Goal: Task Accomplishment & Management: Complete application form

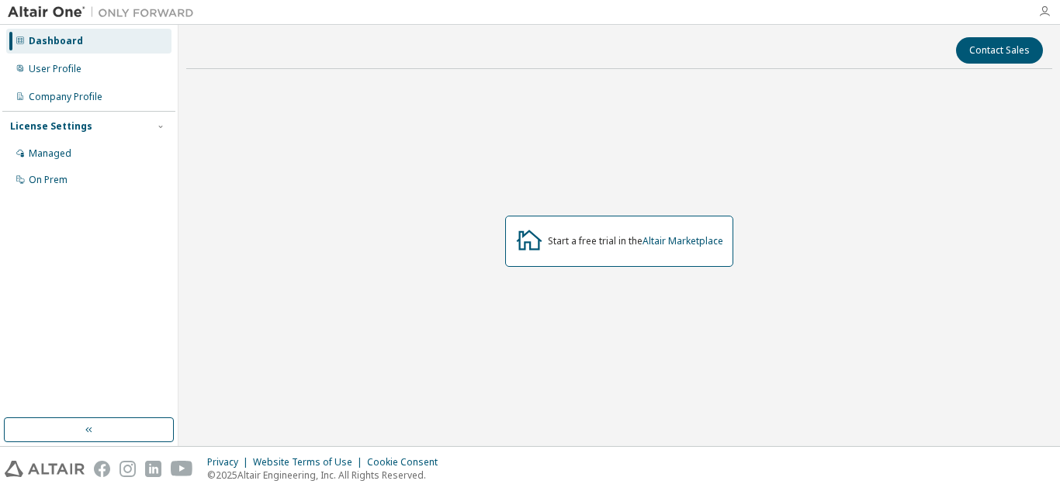
click at [1044, 16] on icon "button" at bounding box center [1044, 11] width 12 height 12
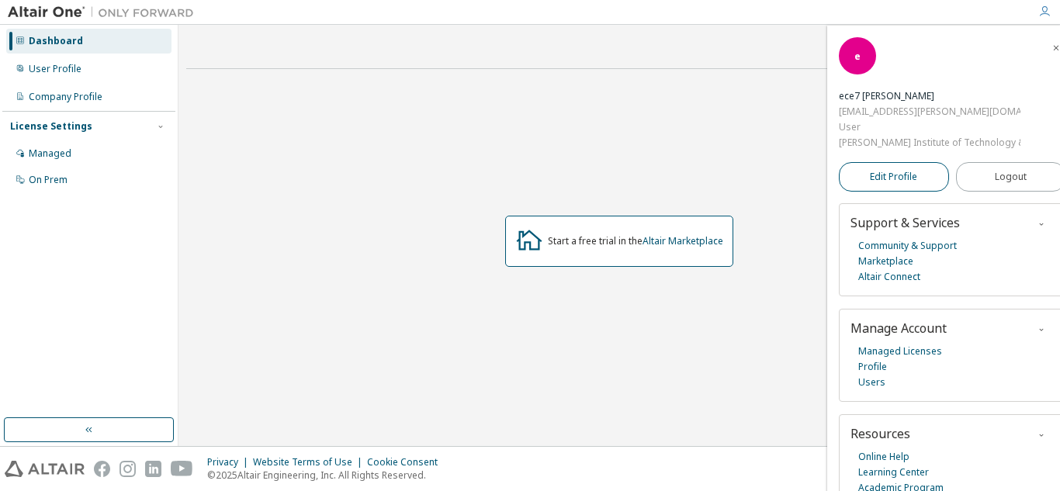
click at [855, 167] on link "Edit Profile" at bounding box center [894, 176] width 110 height 29
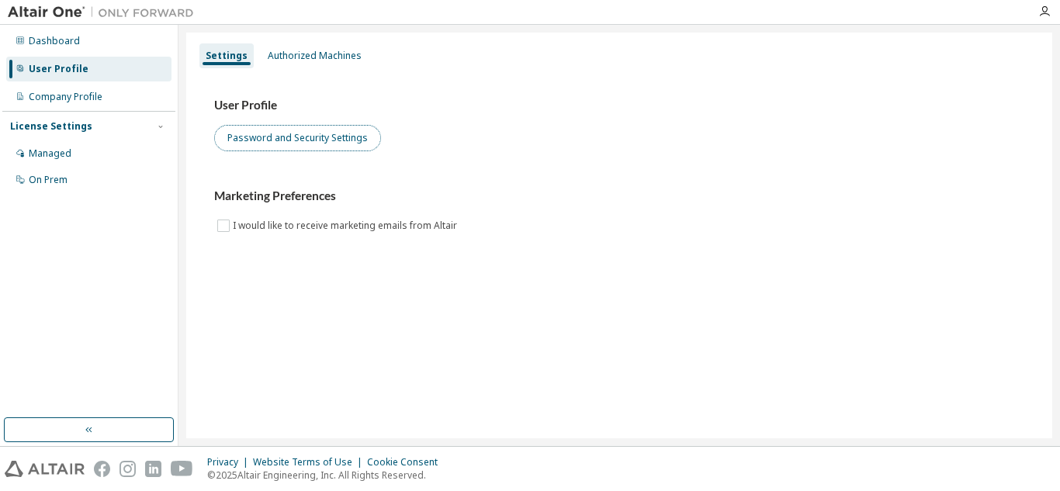
click at [270, 131] on button "Password and Security Settings" at bounding box center [297, 138] width 167 height 26
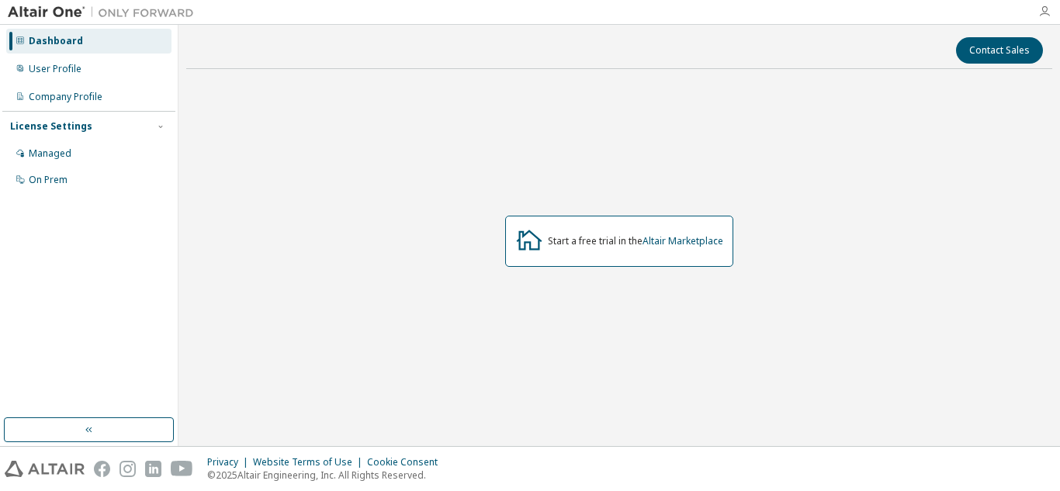
click at [1040, 11] on icon "button" at bounding box center [1044, 11] width 12 height 12
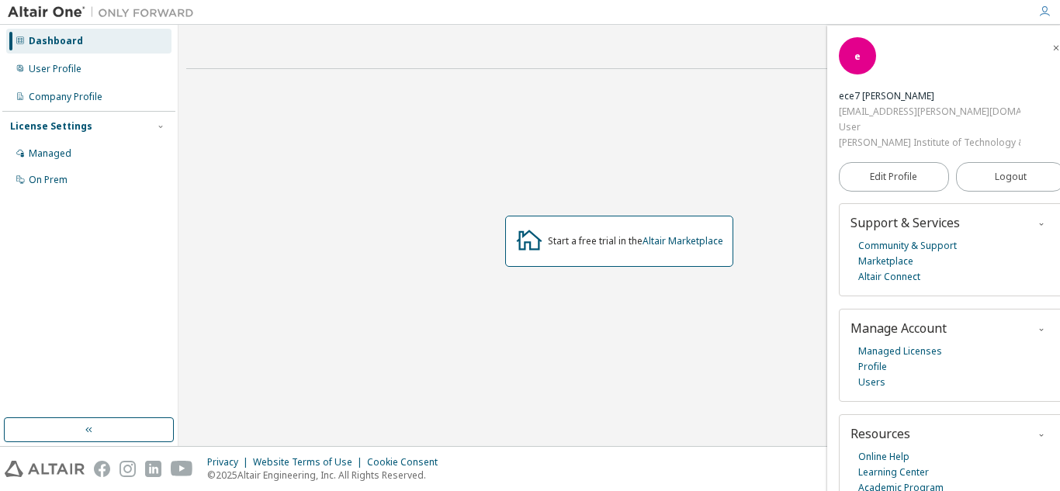
click at [737, 89] on div "Start a free trial in the Altair Marketplace" at bounding box center [619, 240] width 866 height 319
click at [874, 268] on link "Marketplace" at bounding box center [885, 262] width 55 height 16
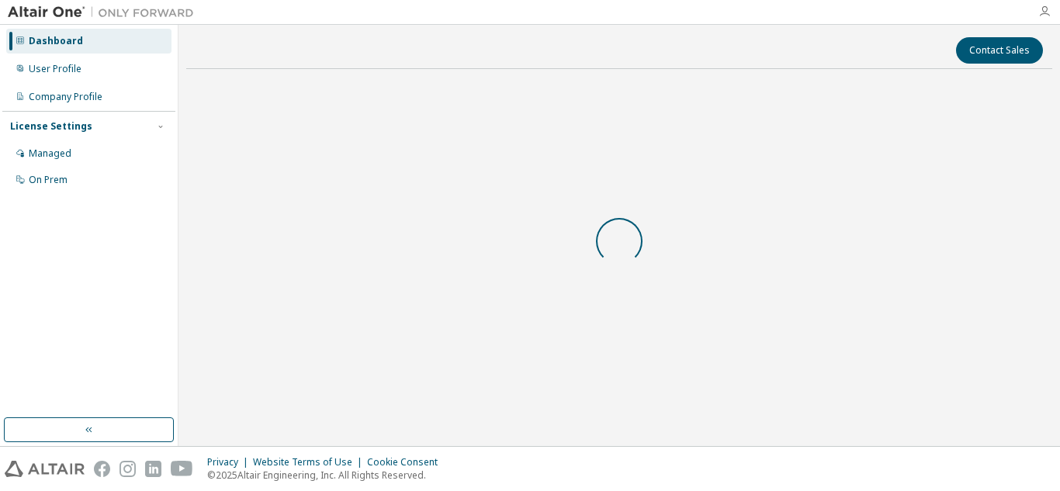
click at [1043, 14] on icon "button" at bounding box center [1044, 11] width 12 height 12
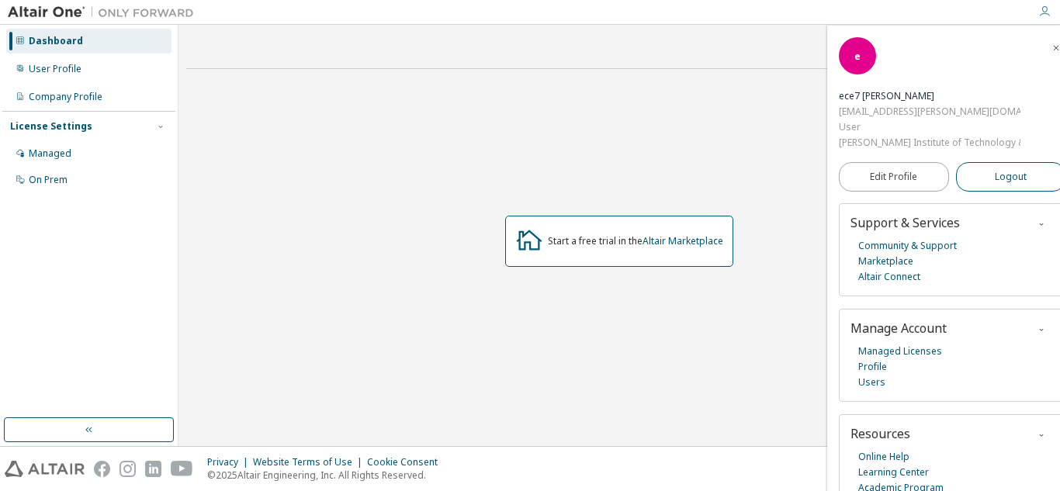
click at [995, 177] on span "Logout" at bounding box center [1011, 177] width 32 height 16
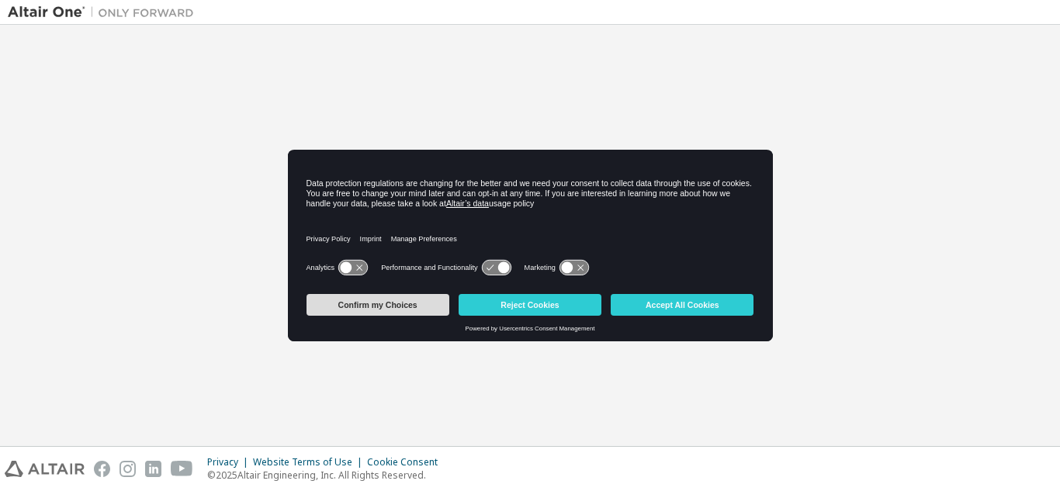
click at [415, 299] on button "Confirm my Choices" at bounding box center [377, 305] width 143 height 22
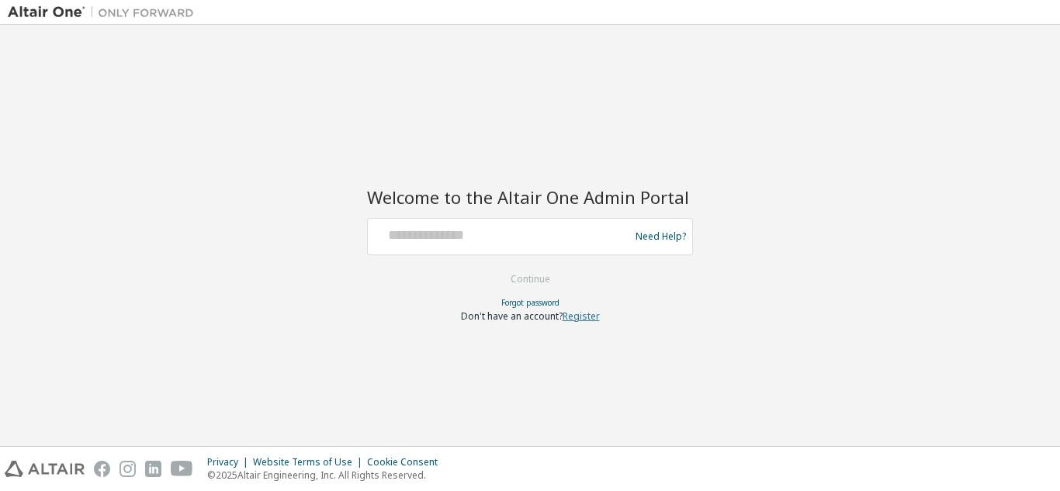
click at [579, 320] on link "Register" at bounding box center [580, 316] width 37 height 13
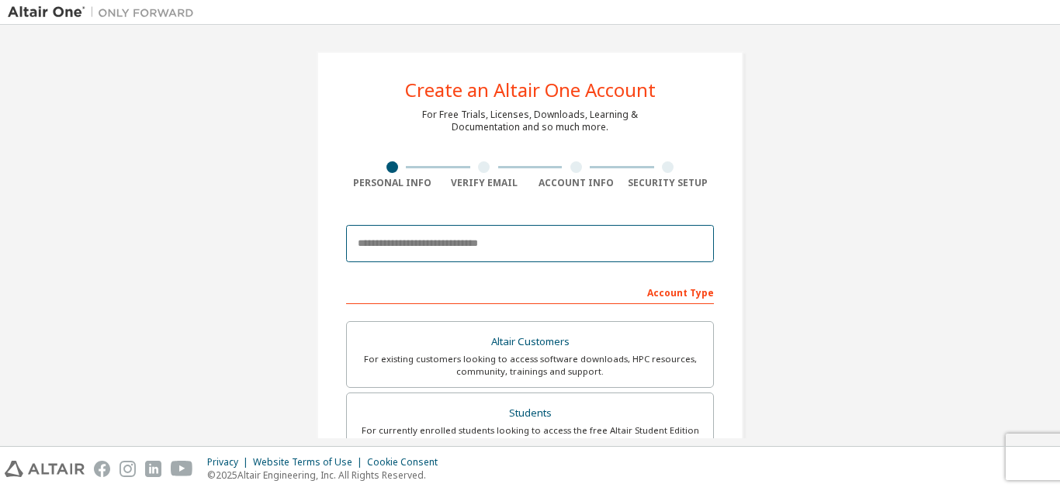
click at [433, 237] on input "email" at bounding box center [530, 243] width 368 height 37
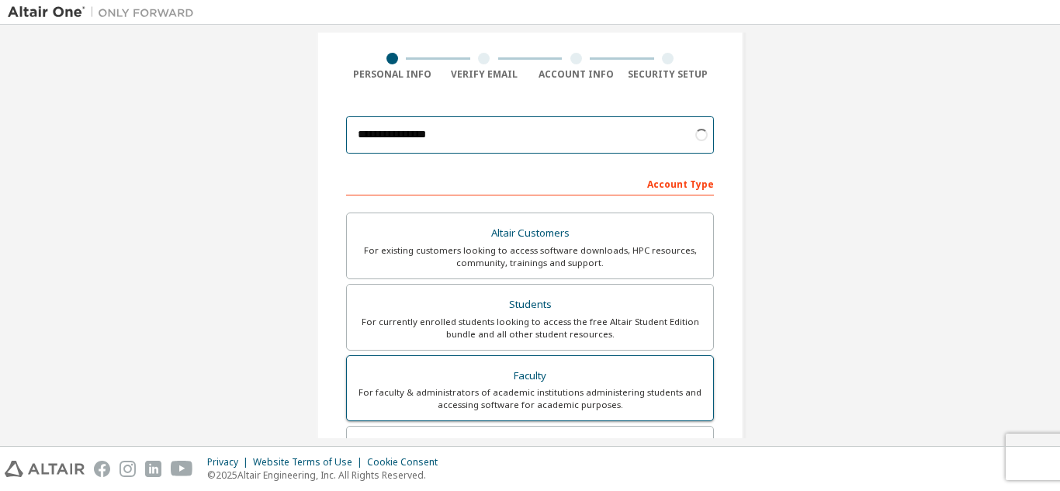
scroll to position [310, 0]
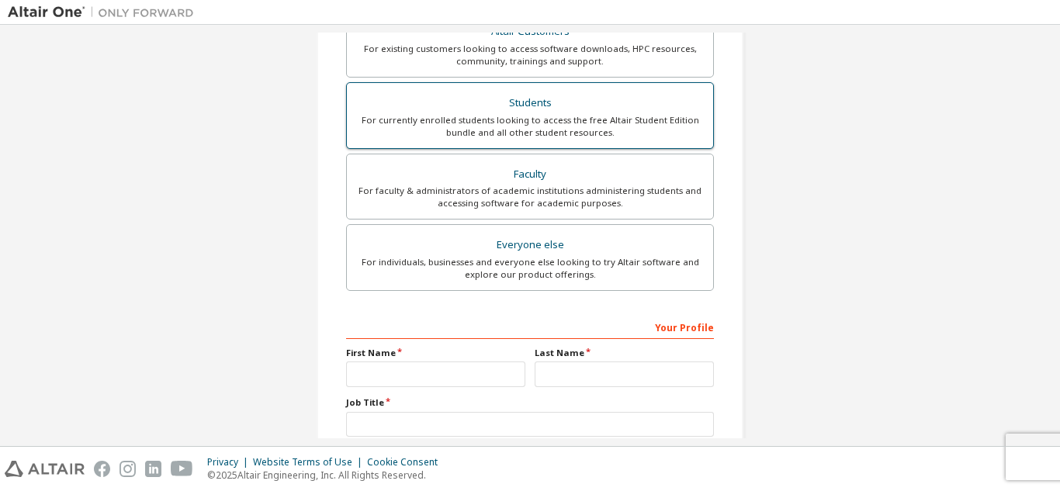
type input "**********"
click at [536, 101] on div "Students" at bounding box center [530, 103] width 348 height 22
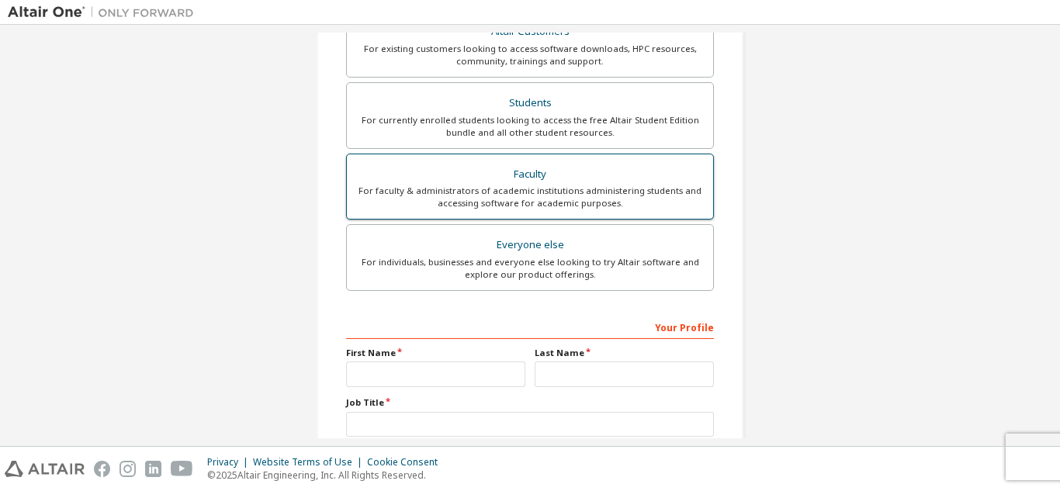
scroll to position [351, 0]
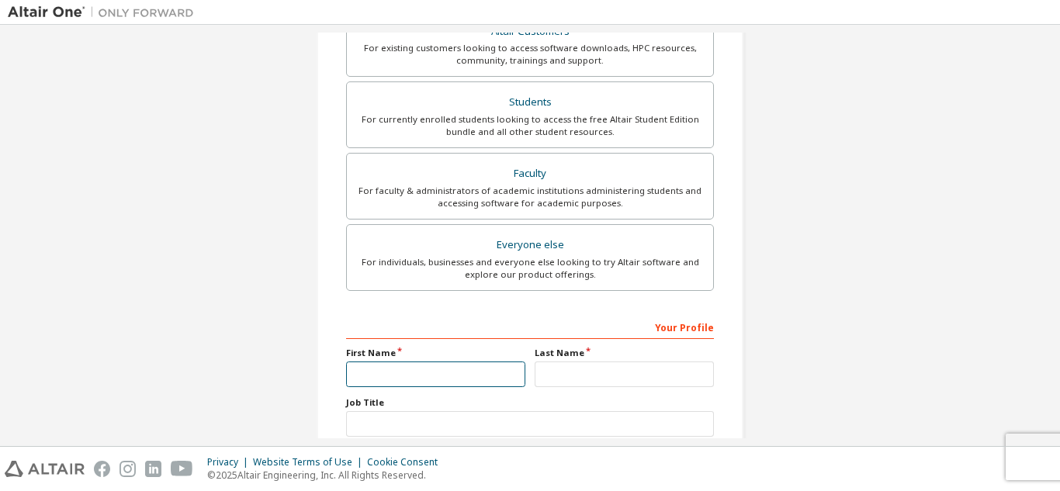
click at [413, 375] on input "text" at bounding box center [435, 375] width 179 height 26
type input "****"
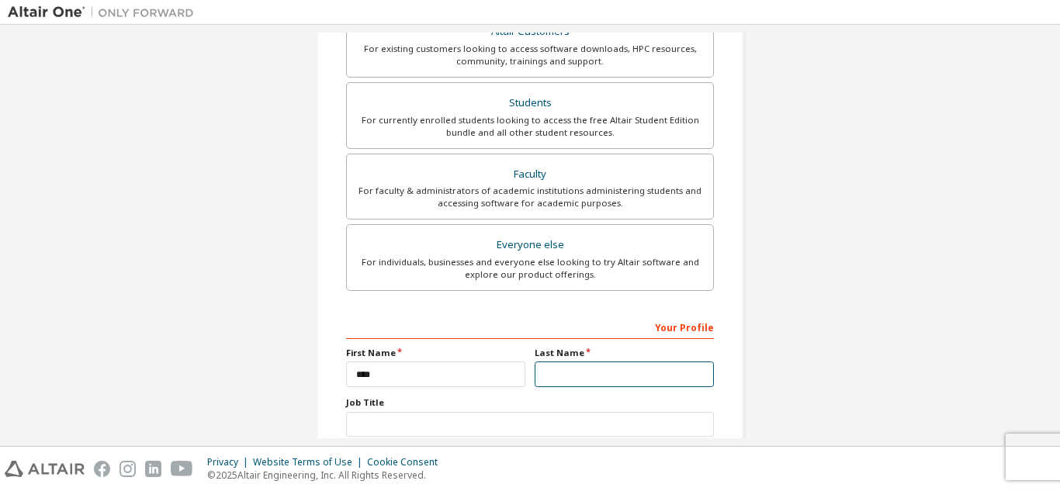
click at [621, 374] on input "text" at bounding box center [623, 375] width 179 height 26
type input "****"
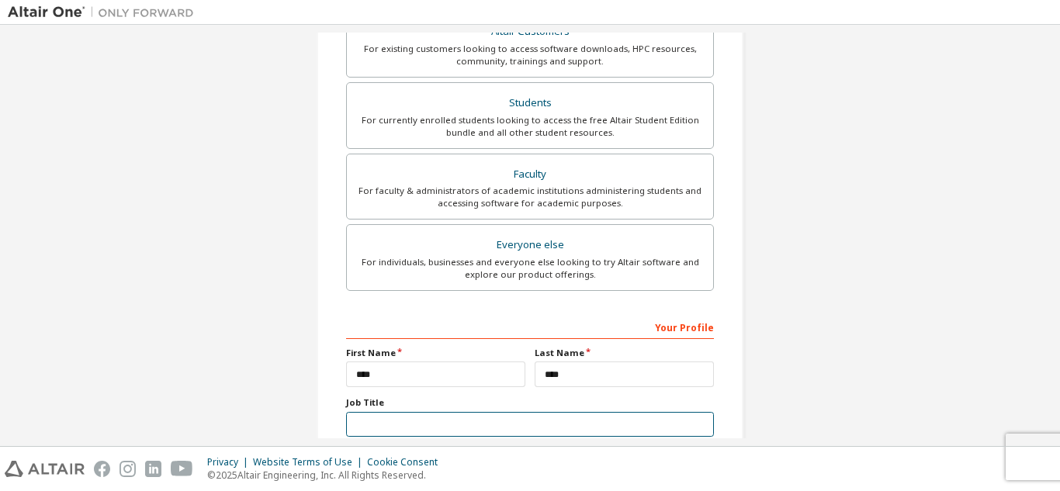
click at [470, 418] on input "text" at bounding box center [530, 425] width 368 height 26
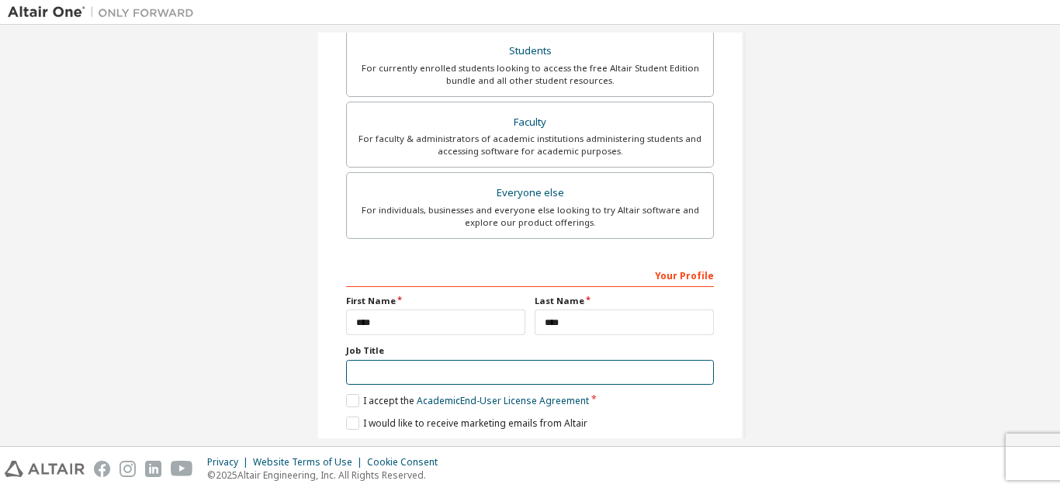
scroll to position [416, 0]
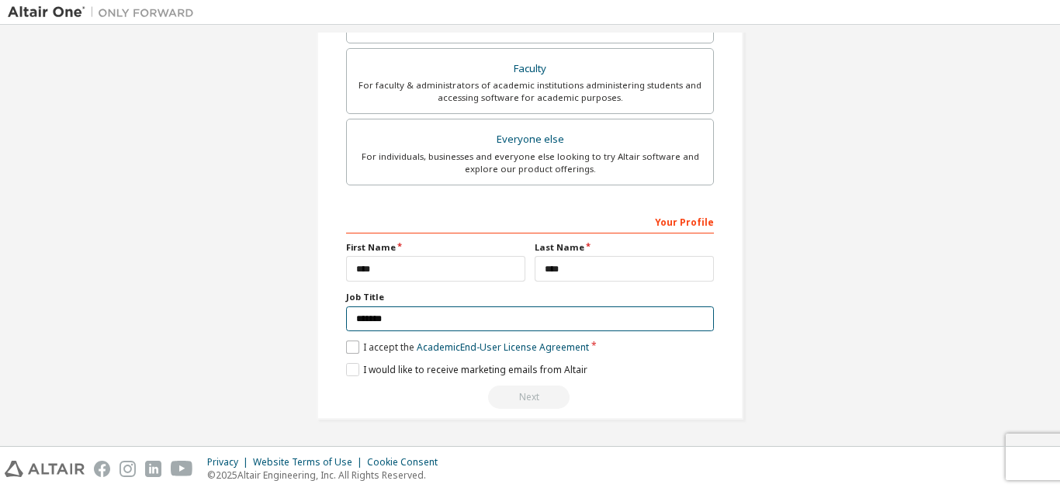
type input "*******"
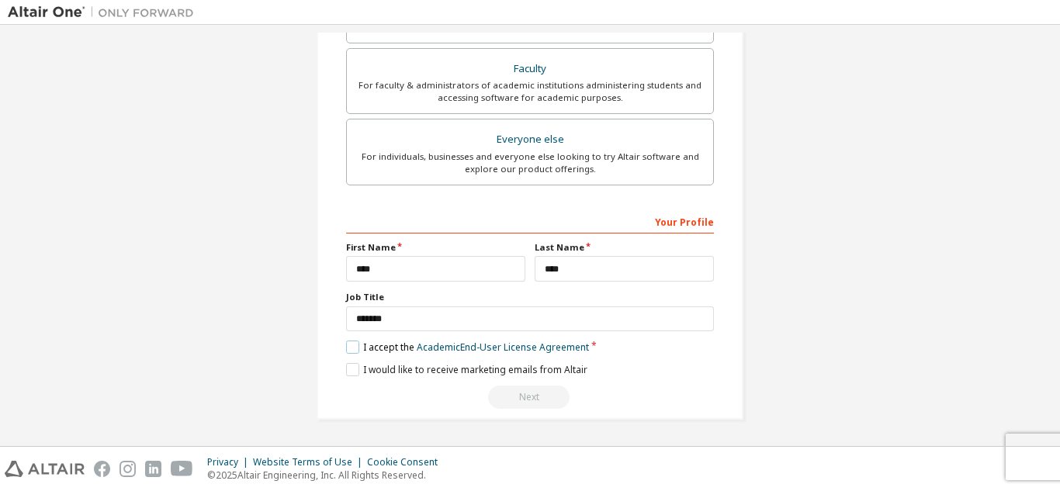
click at [346, 348] on label "I accept the Academic End-User License Agreement" at bounding box center [467, 347] width 243 height 13
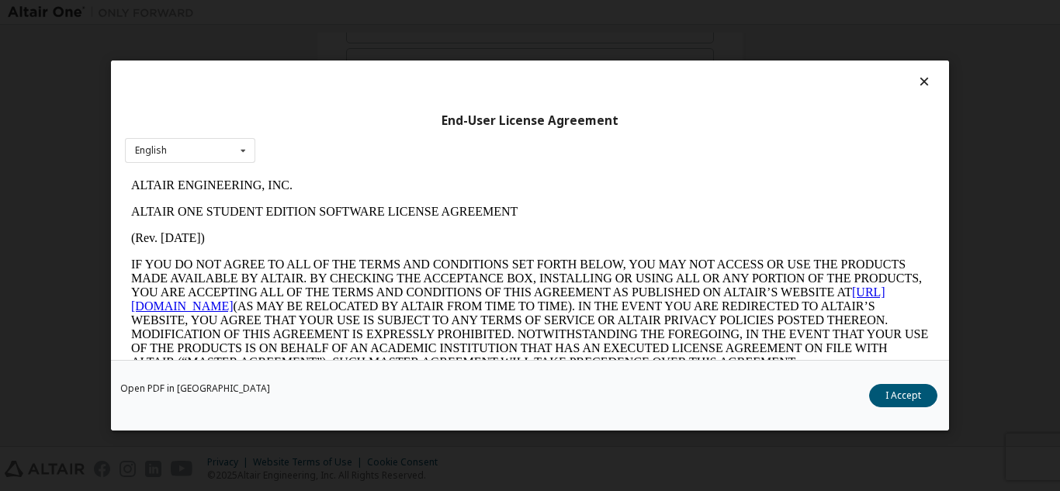
scroll to position [0, 0]
click at [908, 397] on button "I Accept" at bounding box center [903, 395] width 68 height 23
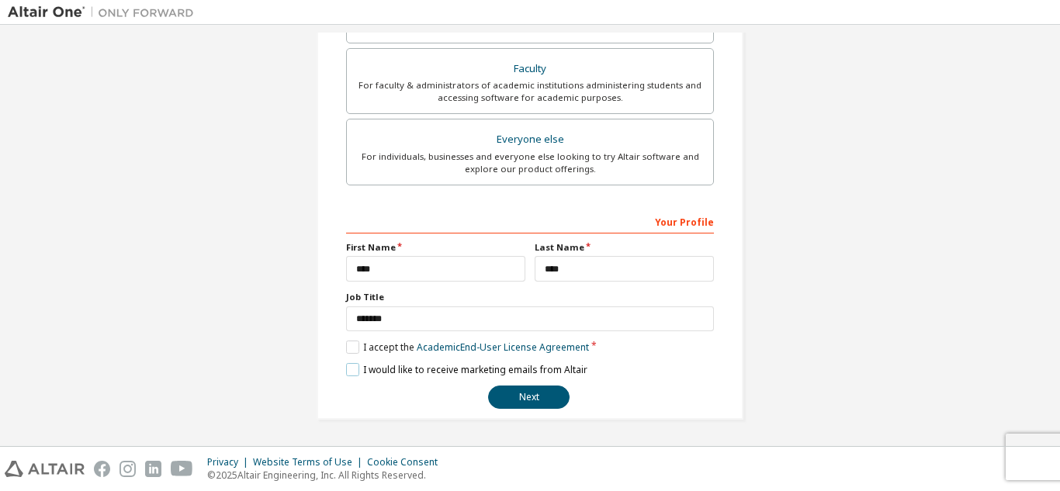
click at [358, 369] on label "I would like to receive marketing emails from Altair" at bounding box center [466, 369] width 241 height 13
click at [546, 395] on button "Next" at bounding box center [528, 397] width 81 height 23
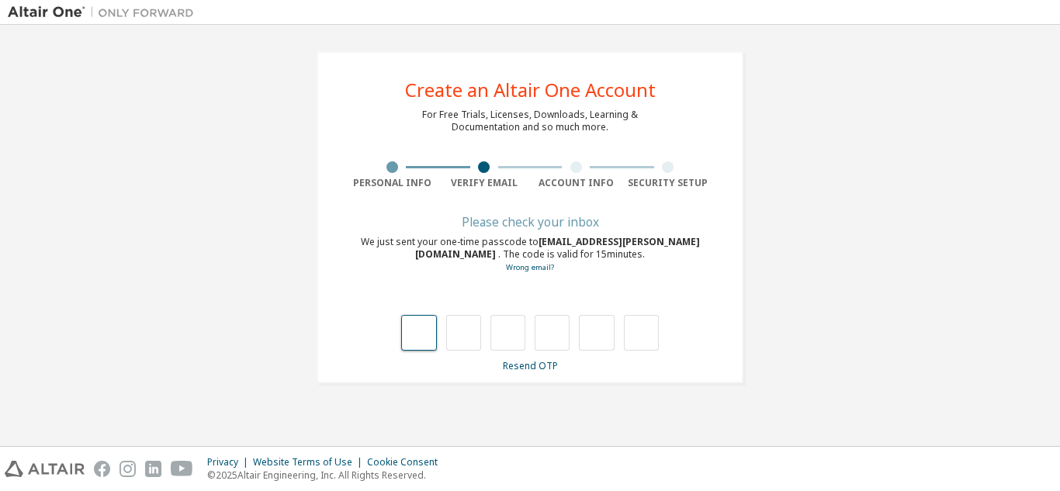
type input "*"
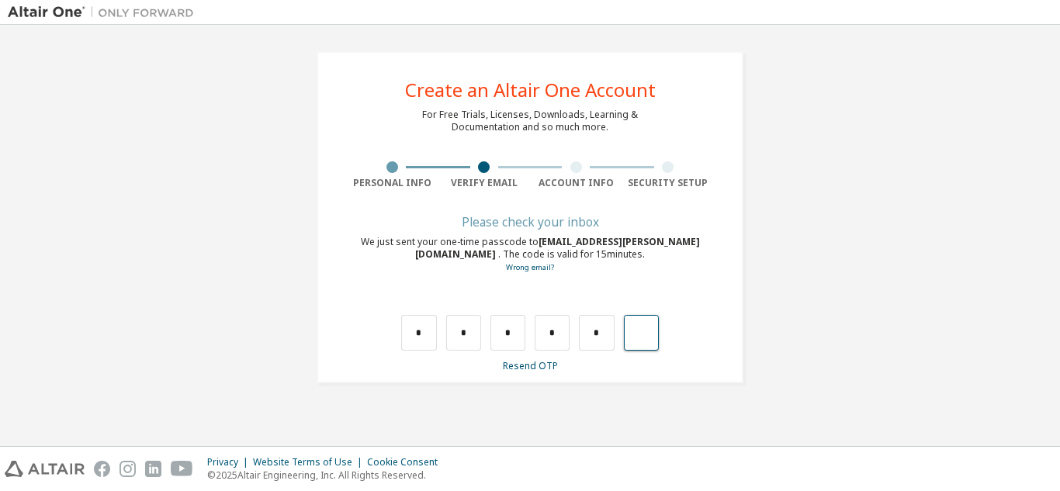
type input "*"
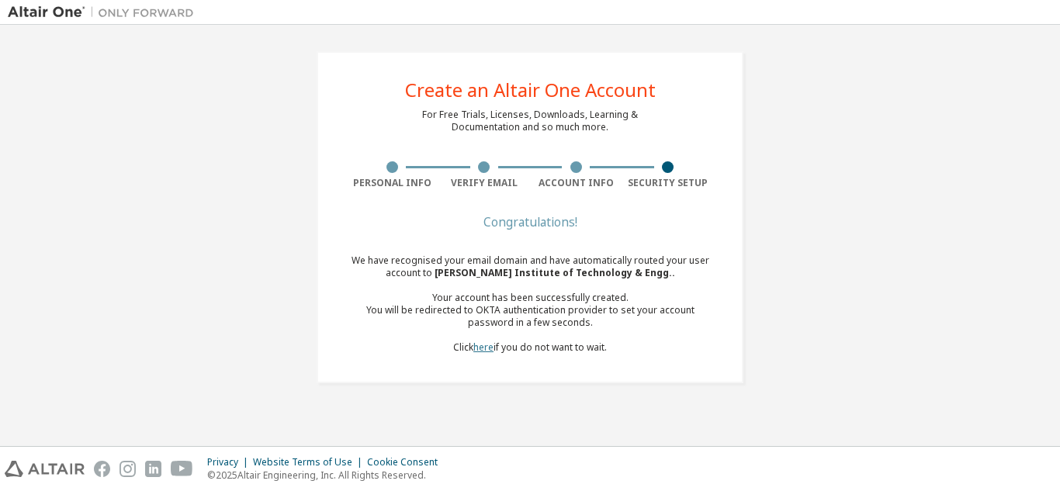
click at [482, 346] on link "here" at bounding box center [483, 347] width 20 height 13
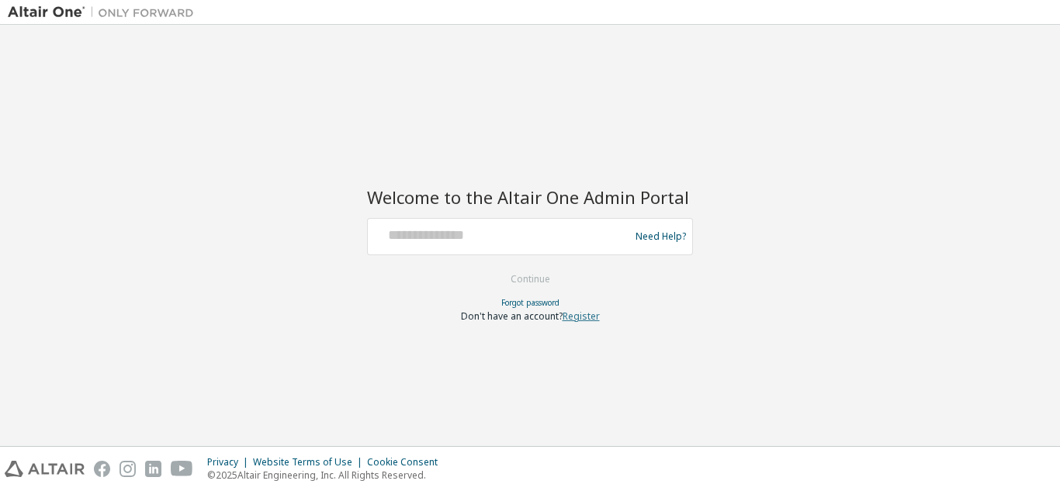
click at [580, 314] on link "Register" at bounding box center [580, 316] width 37 height 13
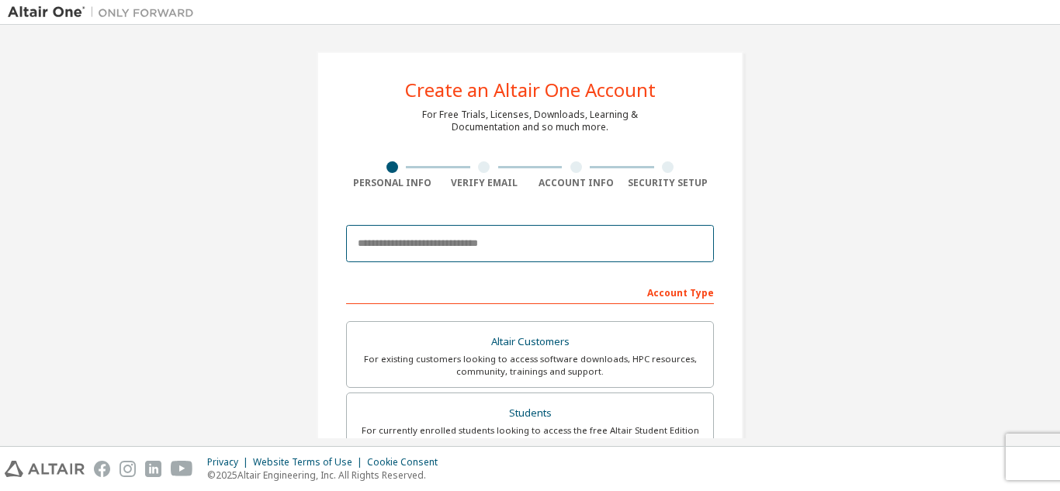
click at [423, 239] on input "email" at bounding box center [530, 243] width 368 height 37
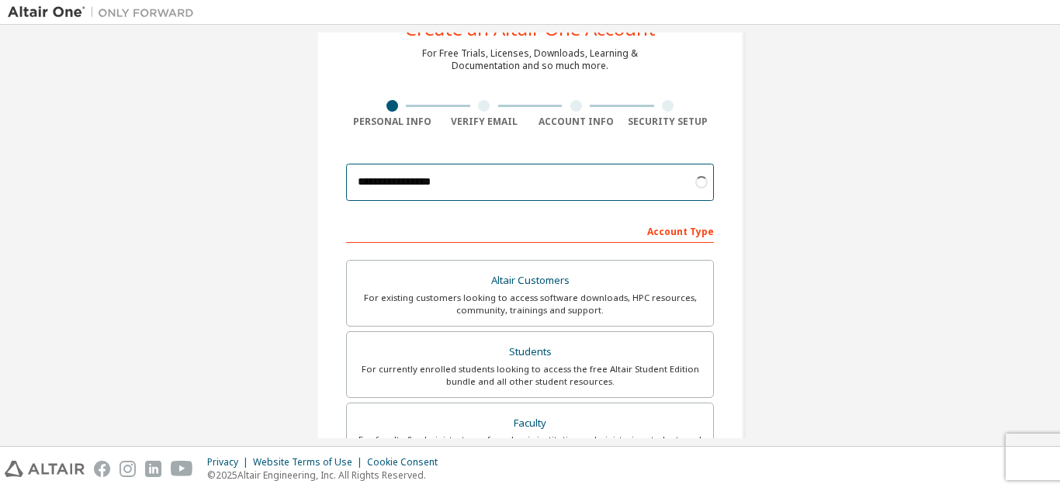
scroll to position [155, 0]
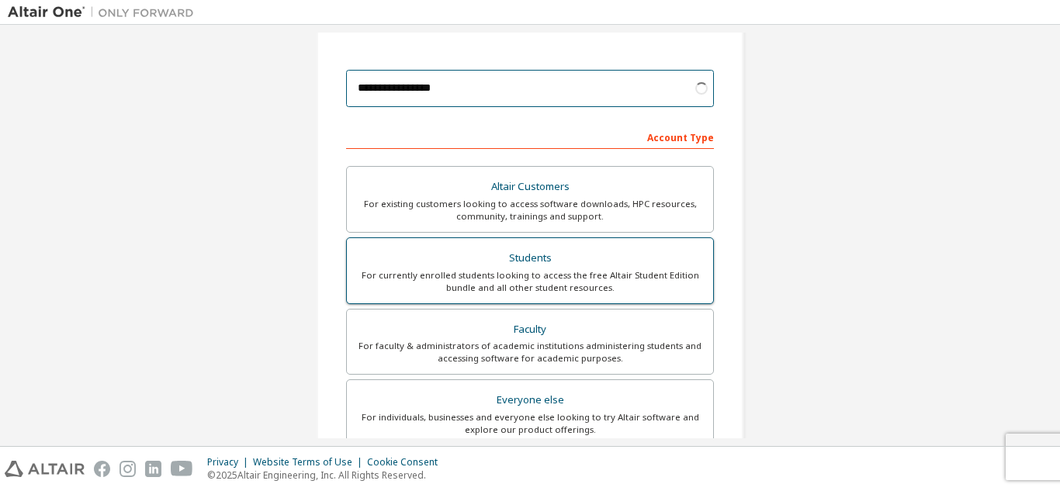
type input "**********"
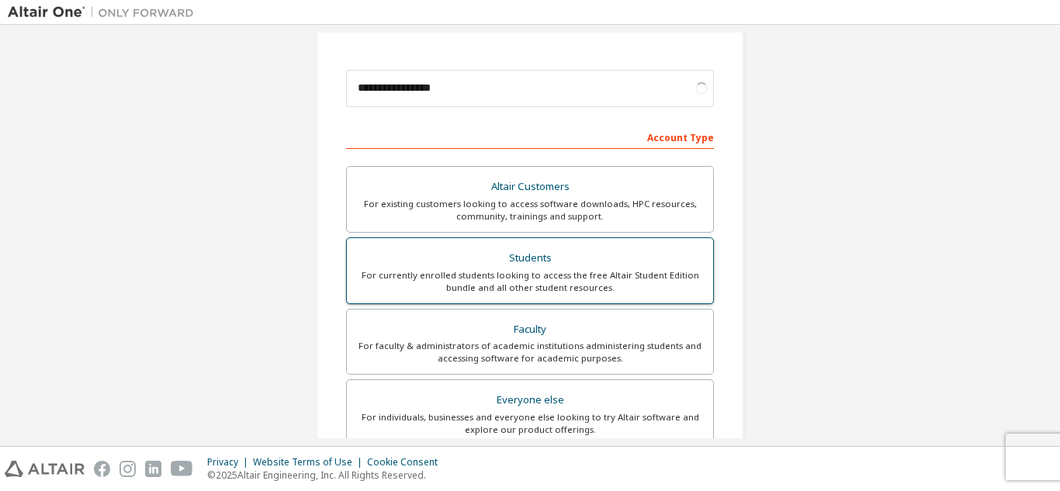
click at [545, 257] on div "Students" at bounding box center [530, 258] width 348 height 22
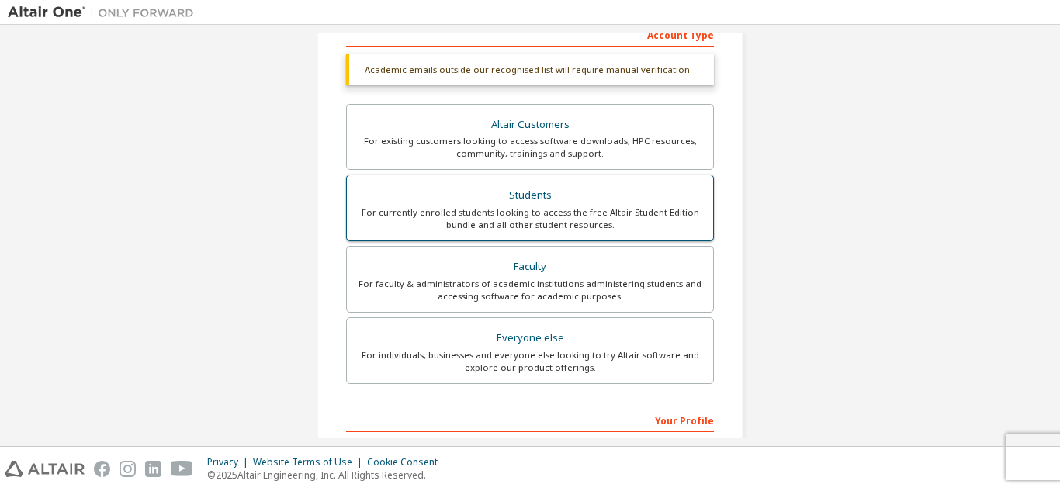
scroll to position [388, 0]
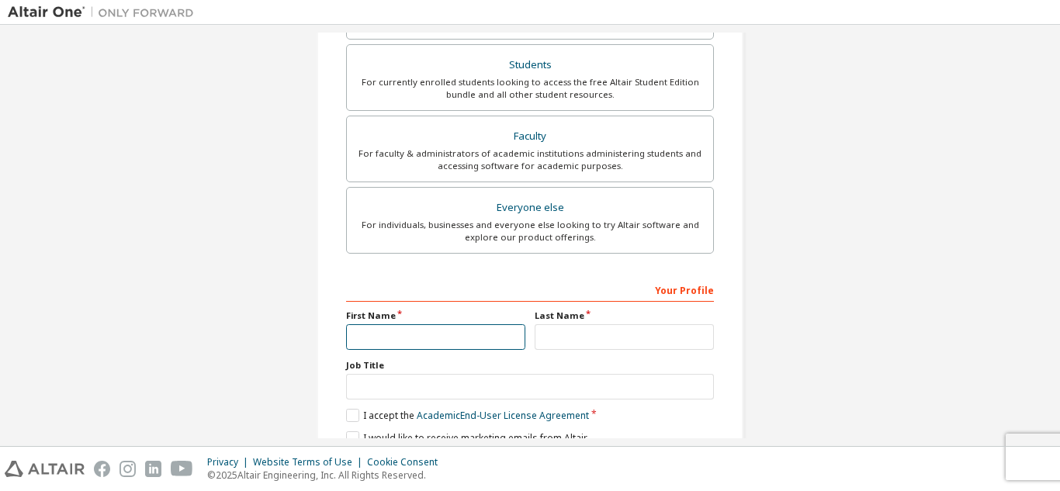
click at [387, 332] on input "text" at bounding box center [435, 337] width 179 height 26
type input "*****"
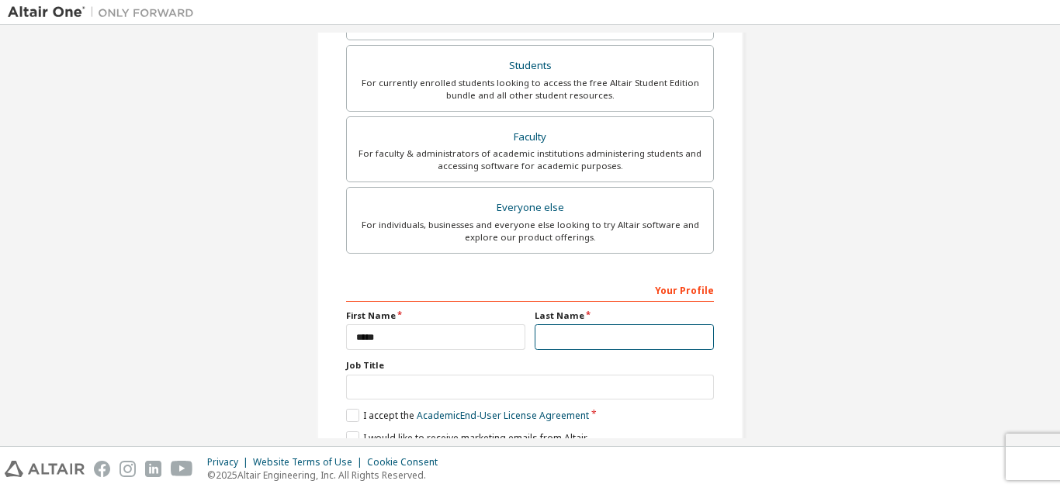
click at [576, 342] on input "text" at bounding box center [623, 337] width 179 height 26
type input "****"
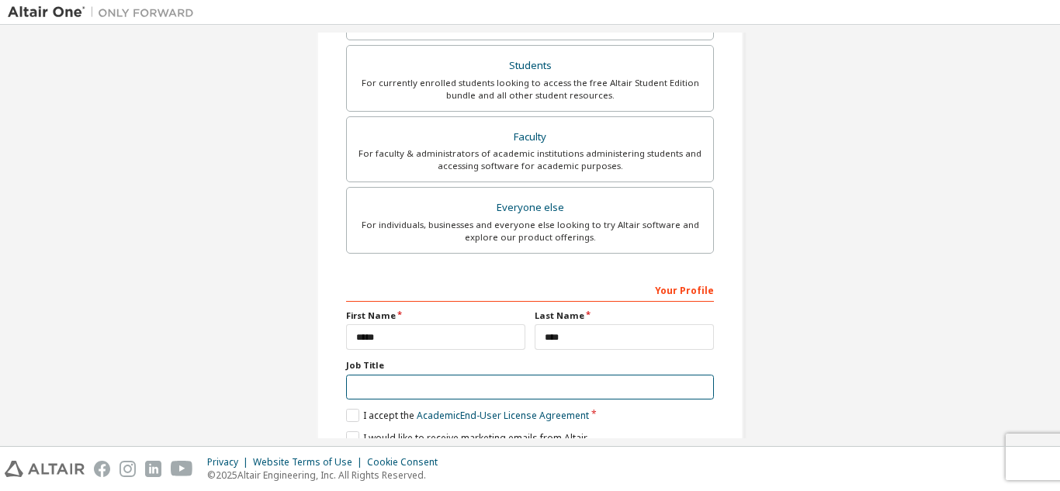
click at [397, 389] on input "text" at bounding box center [530, 388] width 368 height 26
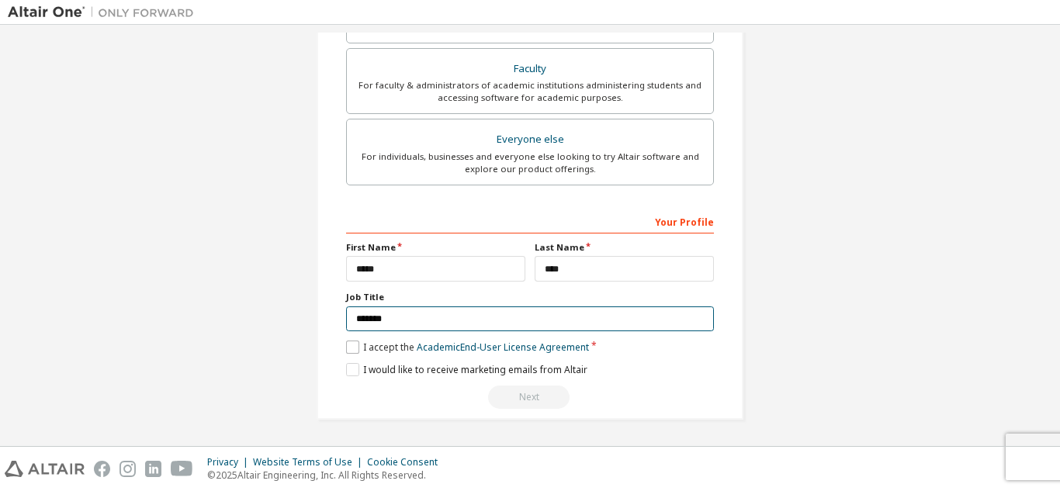
type input "*******"
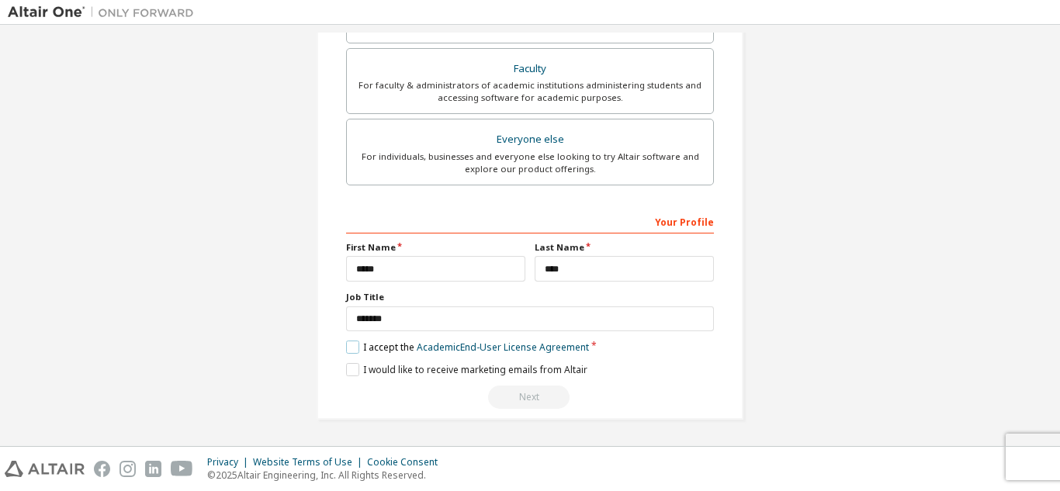
click at [346, 351] on label "I accept the Academic End-User License Agreement" at bounding box center [467, 347] width 243 height 13
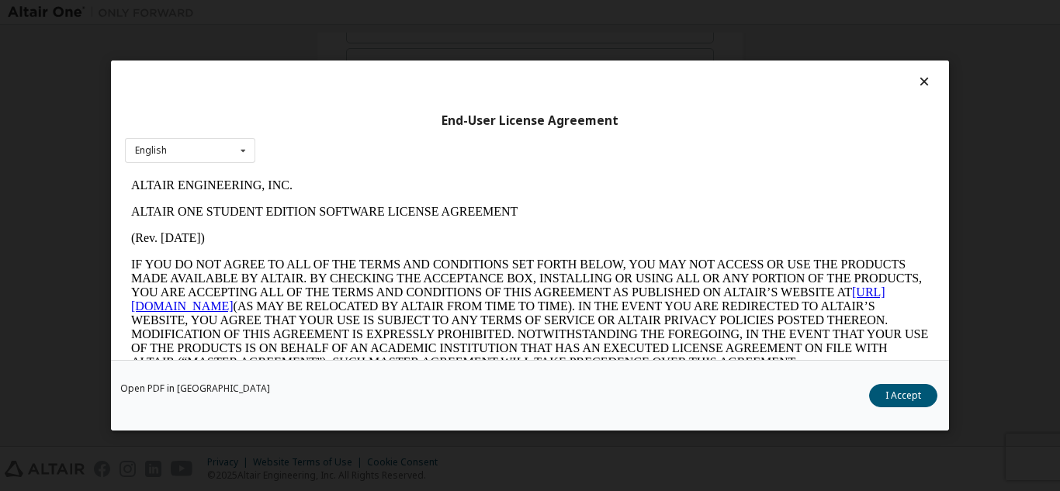
scroll to position [0, 0]
click at [901, 396] on button "I Accept" at bounding box center [903, 395] width 68 height 23
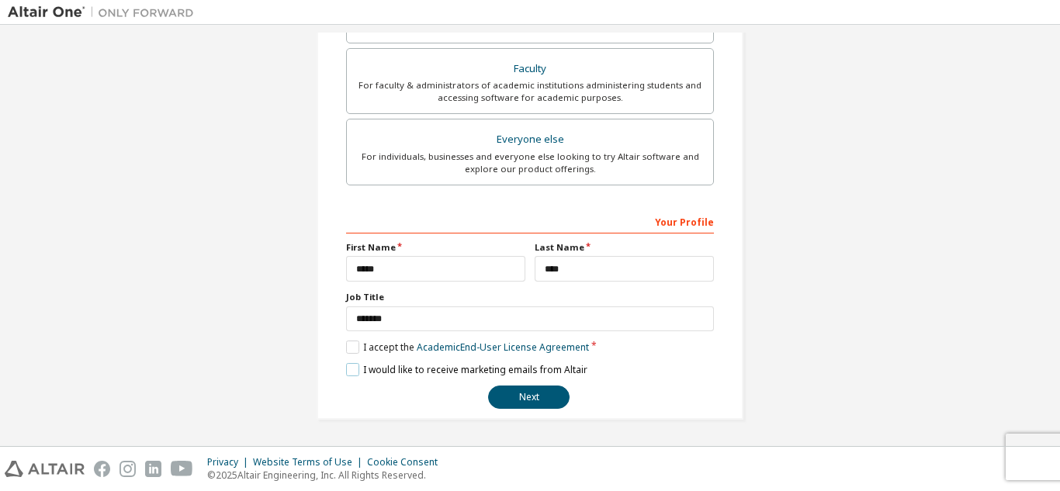
click at [348, 368] on label "I would like to receive marketing emails from Altair" at bounding box center [466, 369] width 241 height 13
click at [546, 393] on button "Next" at bounding box center [528, 397] width 81 height 23
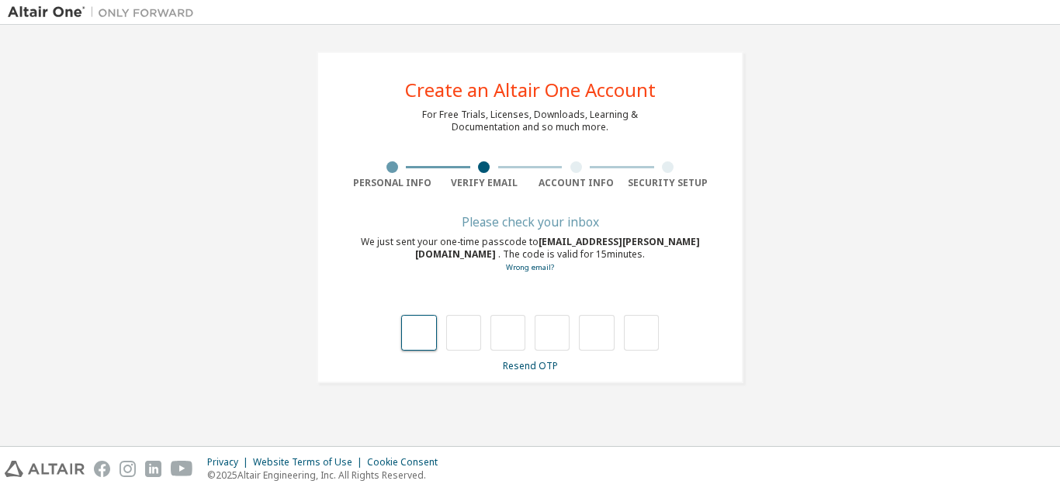
type input "*"
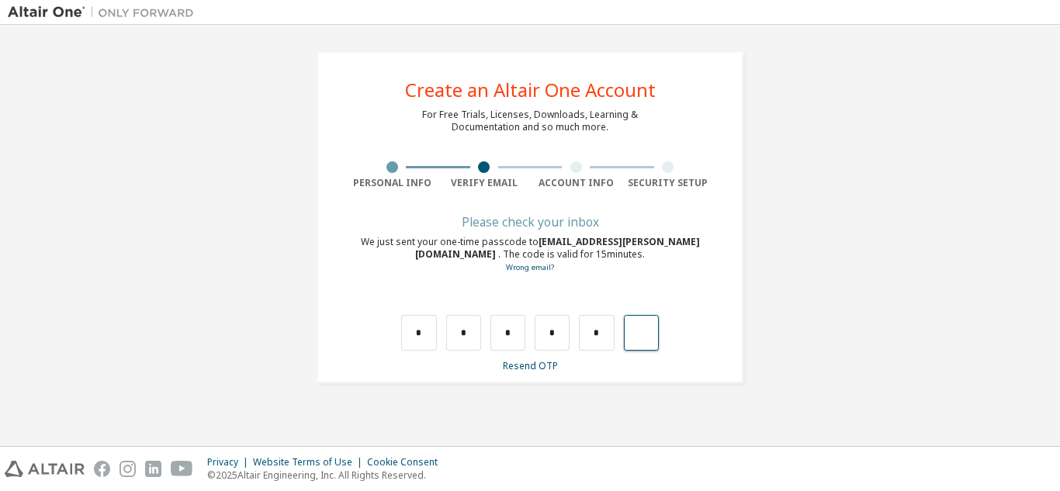
type input "*"
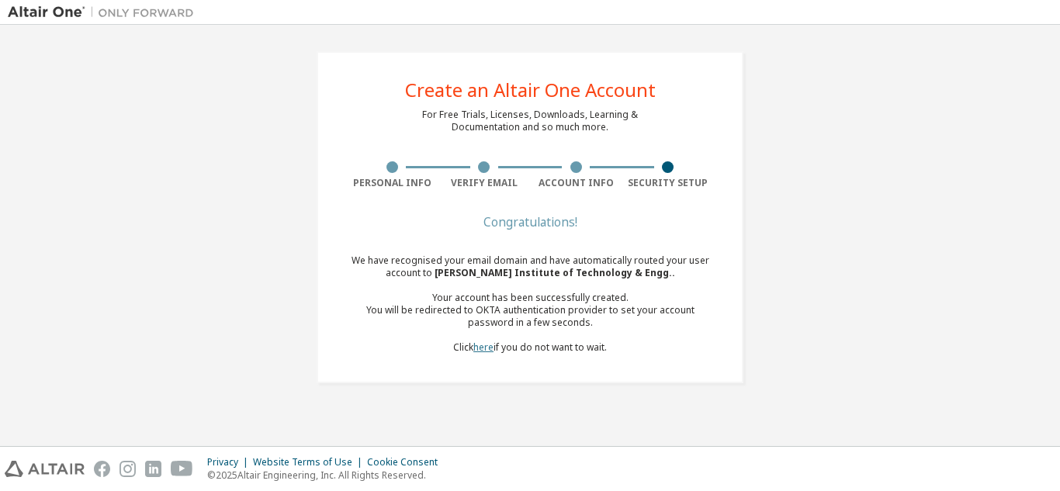
click at [485, 341] on link "here" at bounding box center [483, 347] width 20 height 13
